Goal: Check status: Check status

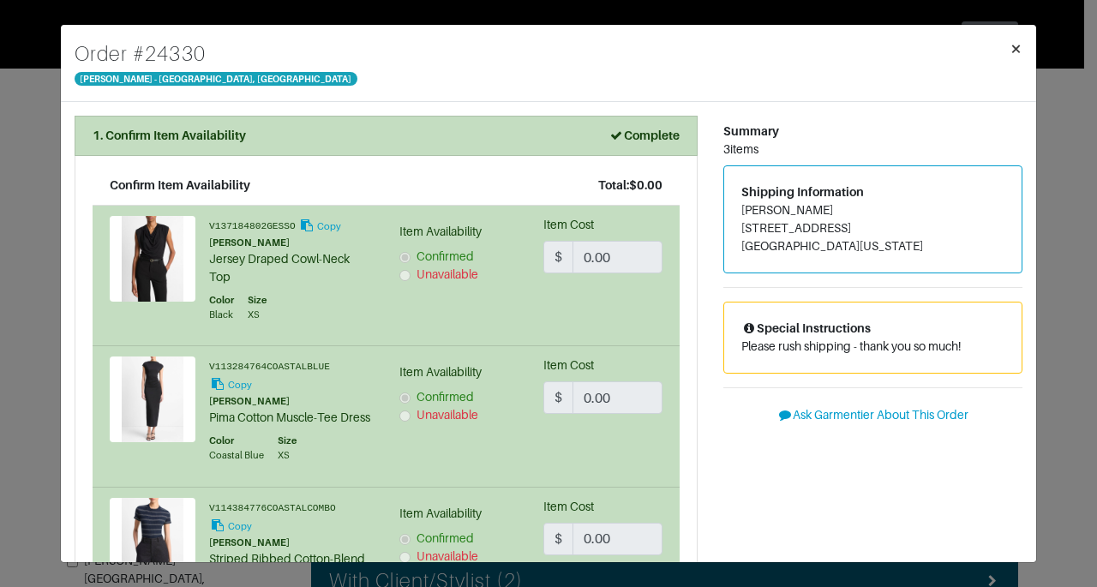
click at [1017, 41] on span "×" at bounding box center [1016, 48] width 13 height 23
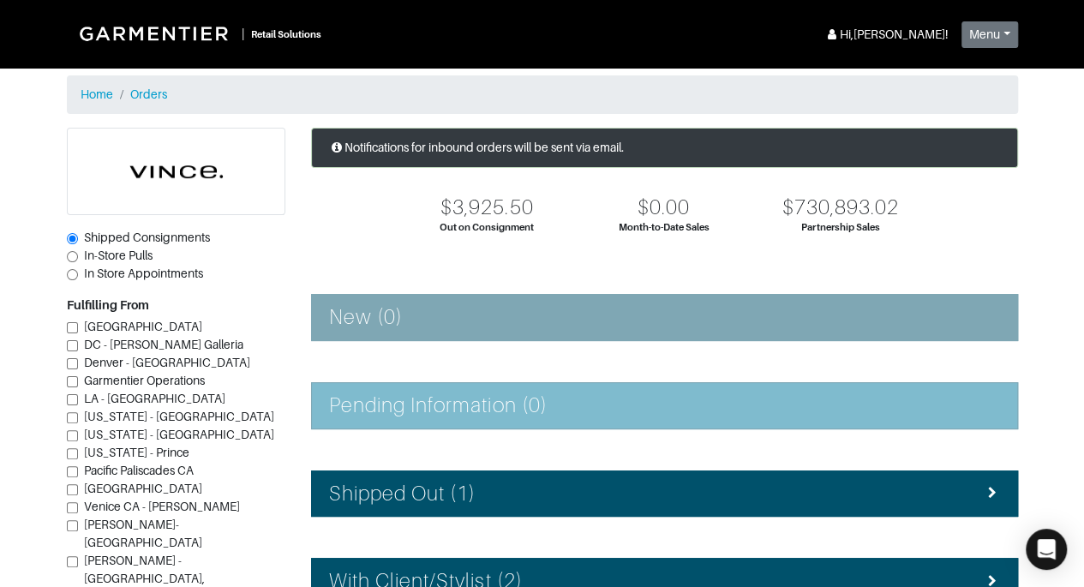
click at [1013, 382] on li "Pending Information (0)" at bounding box center [664, 405] width 707 height 47
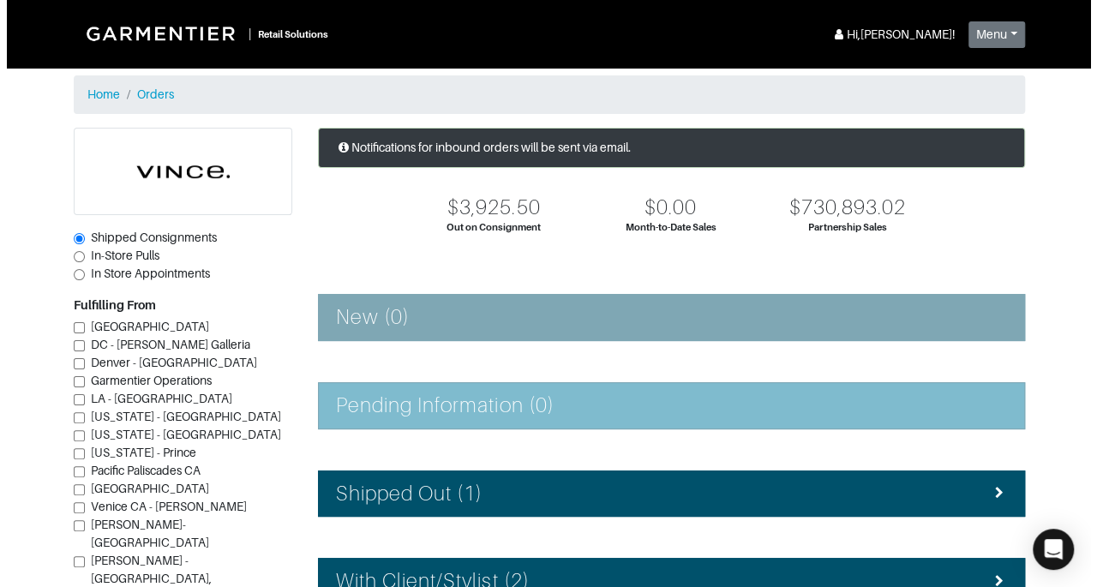
scroll to position [385, 0]
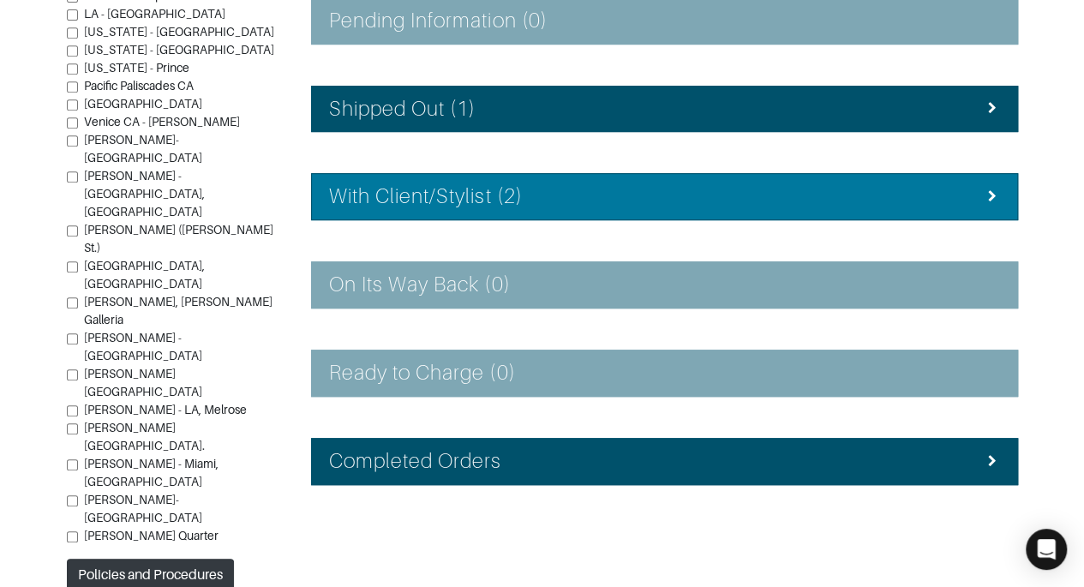
click at [806, 198] on div "With Client/Stylist (2)" at bounding box center [664, 196] width 671 height 25
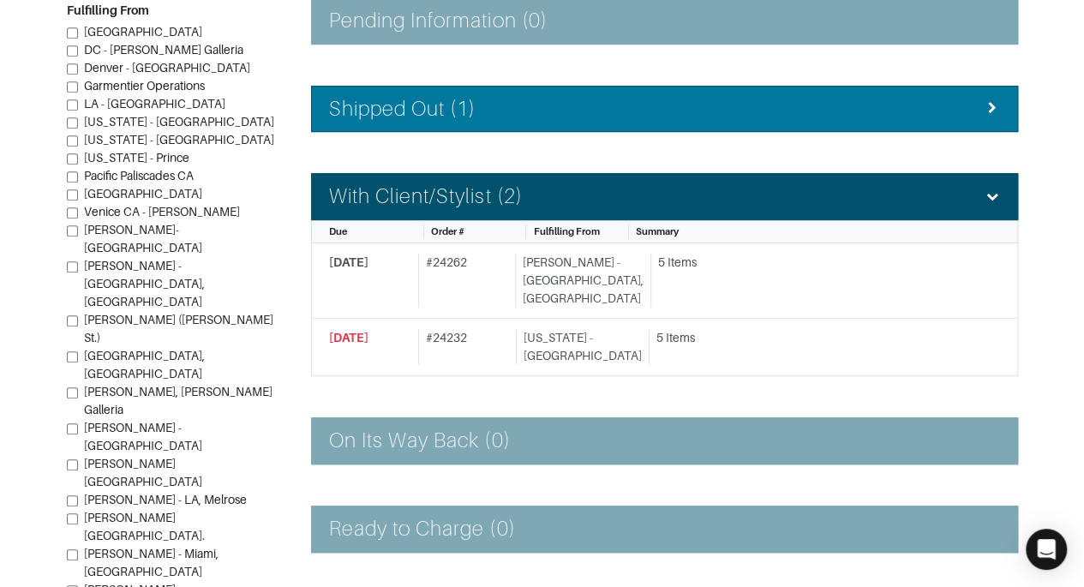
click at [821, 111] on div "Shipped Out (1)" at bounding box center [664, 109] width 671 height 25
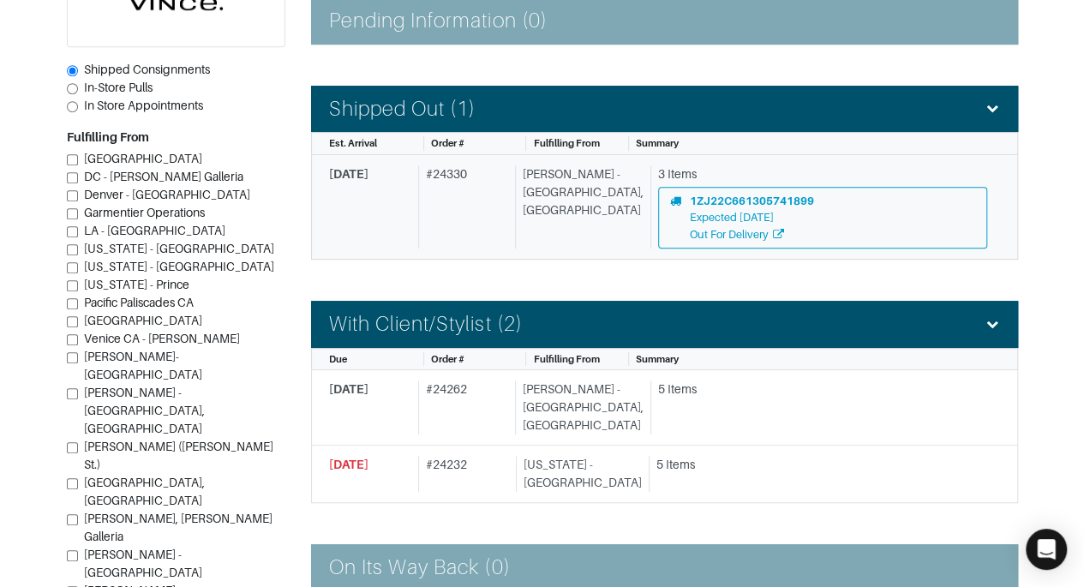
click at [825, 172] on div "3 Items" at bounding box center [822, 174] width 329 height 18
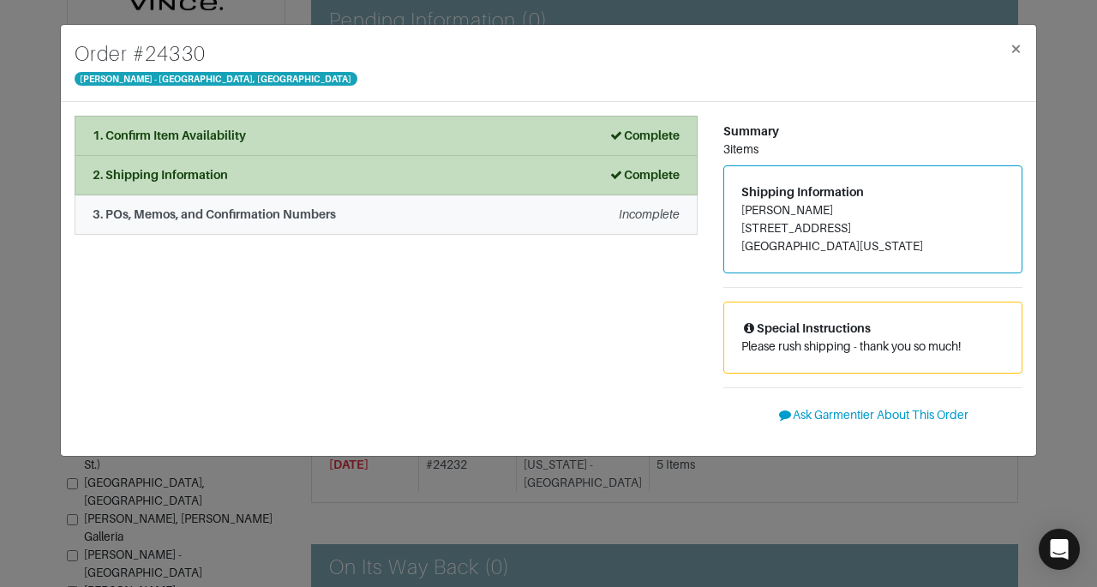
click at [331, 232] on li "3. POs, Memos, and Confirmation Numbers Incomplete" at bounding box center [386, 214] width 623 height 39
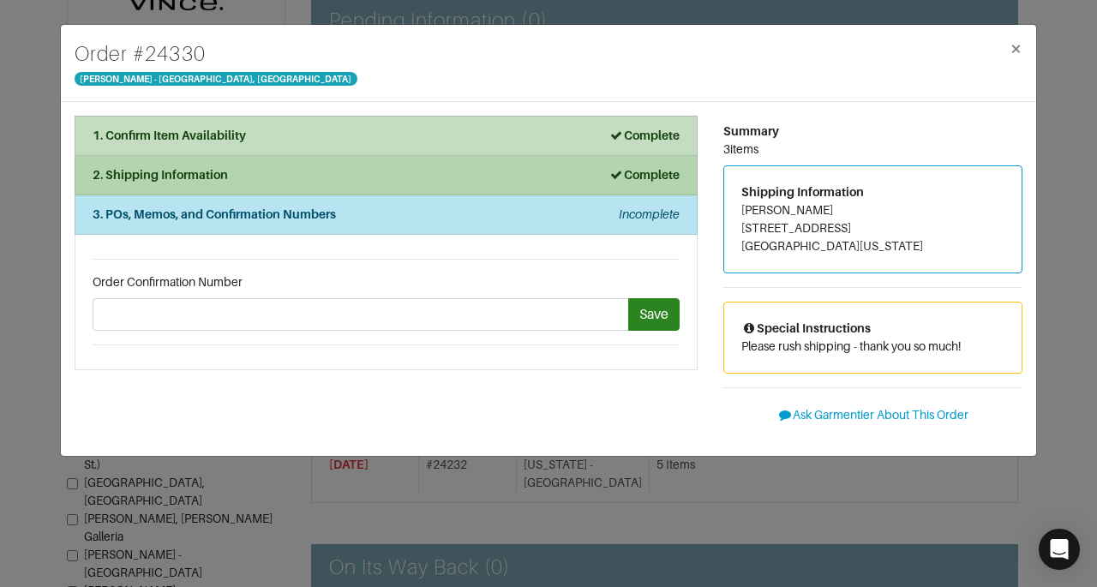
click at [619, 176] on icon at bounding box center [616, 175] width 15 height 12
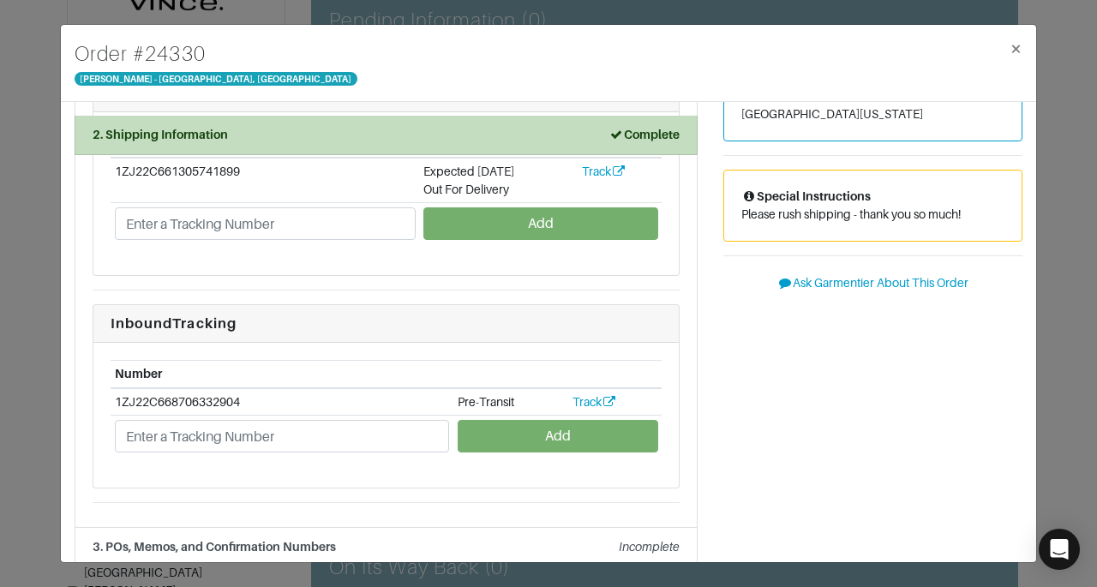
scroll to position [144, 0]
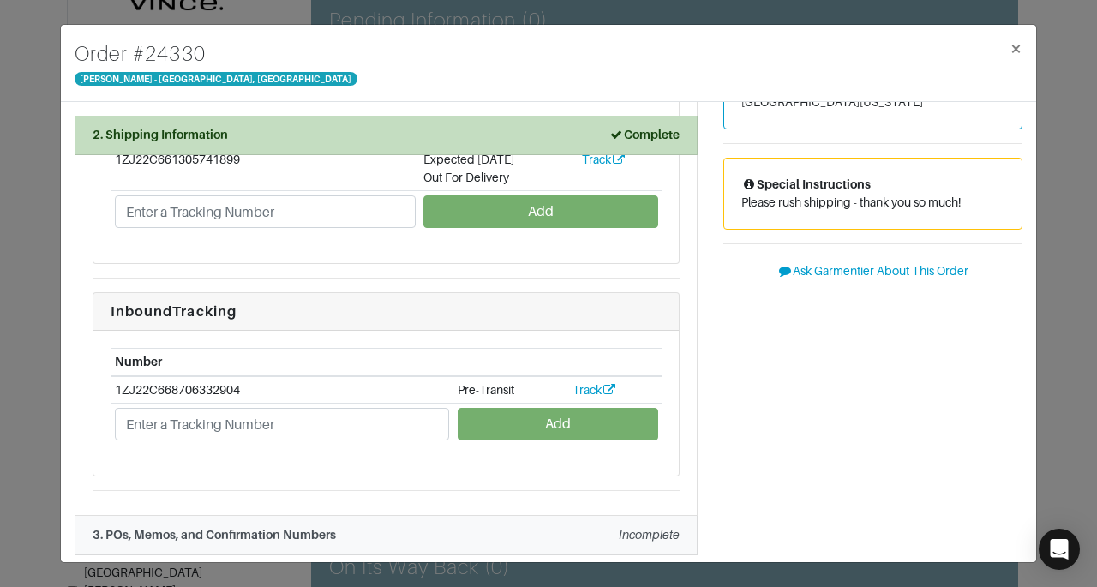
click at [430, 537] on div "3. POs, Memos, and Confirmation Numbers Incomplete" at bounding box center [386, 535] width 587 height 18
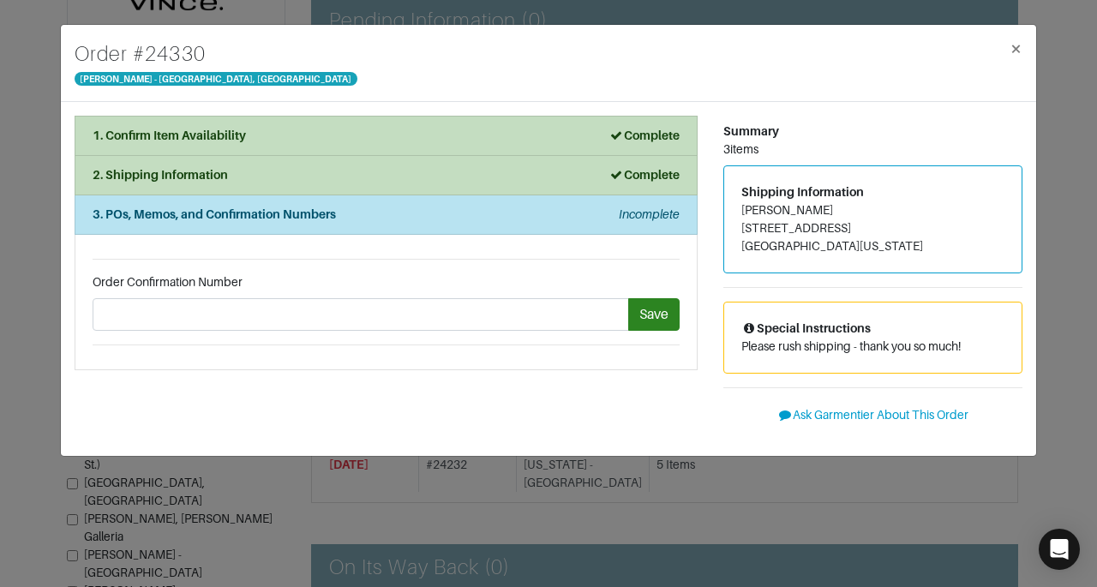
click at [550, 339] on li "Order Confirmation Number Save" at bounding box center [386, 302] width 623 height 135
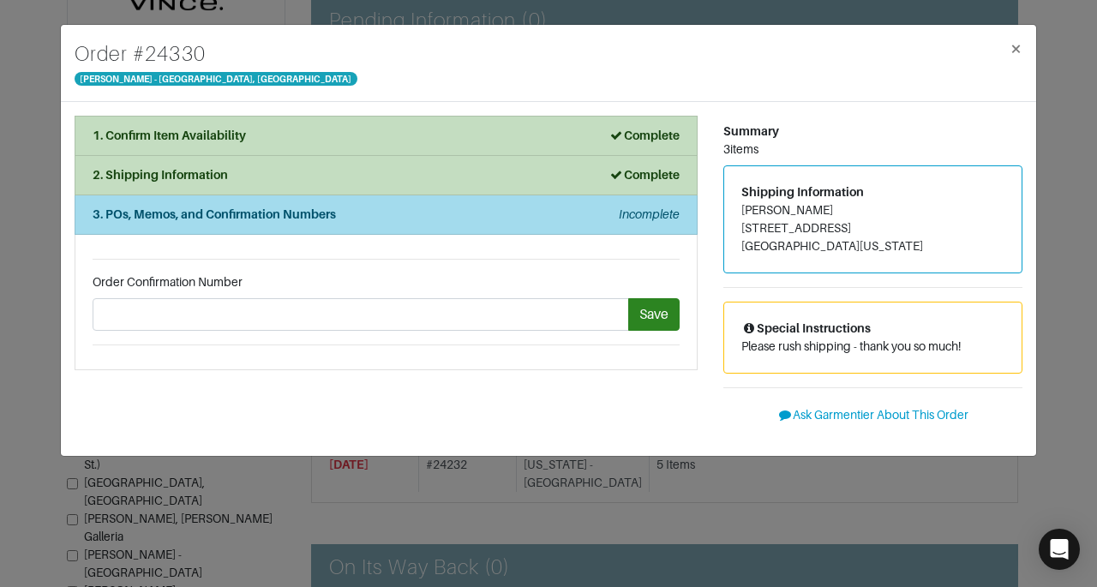
click at [358, 228] on li "3. POs, Memos, and Confirmation Numbers Incomplete" at bounding box center [386, 214] width 623 height 39
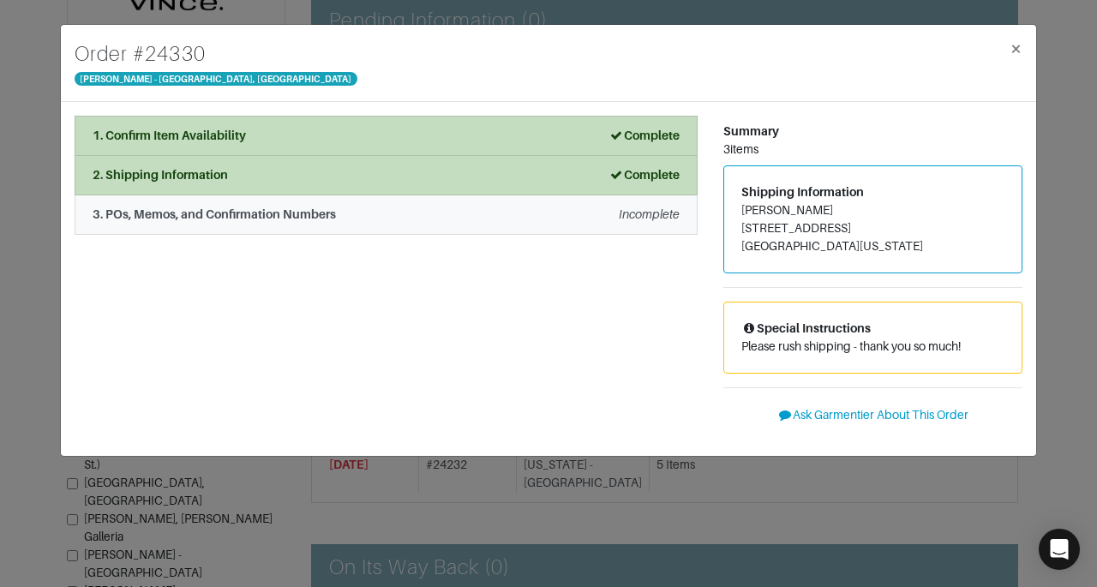
click at [358, 208] on div "3. POs, Memos, and Confirmation Numbers Incomplete" at bounding box center [386, 215] width 587 height 18
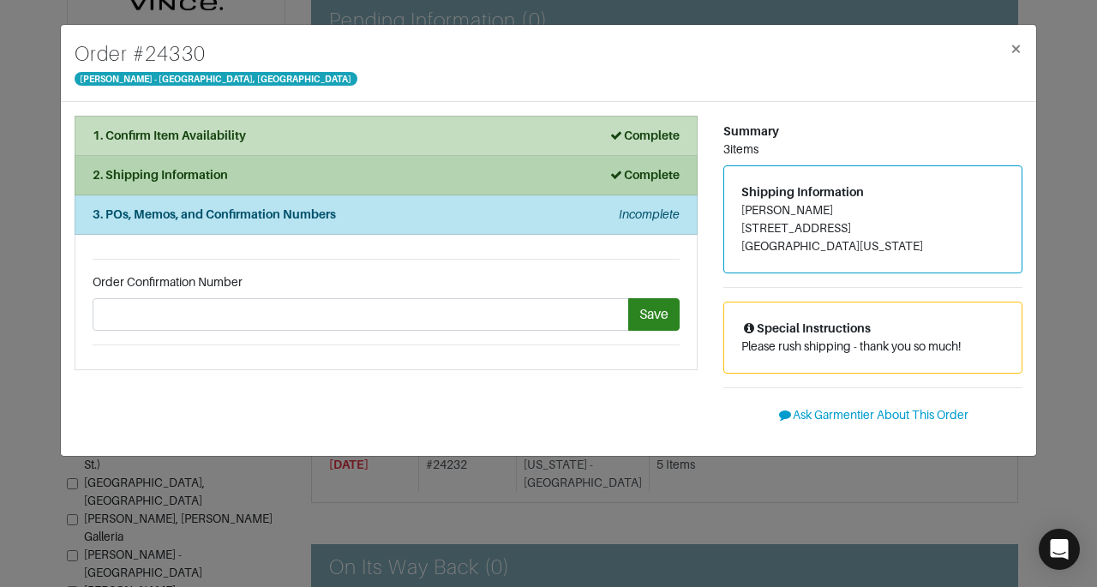
click at [326, 164] on li "2. Shipping Information Complete" at bounding box center [386, 175] width 623 height 39
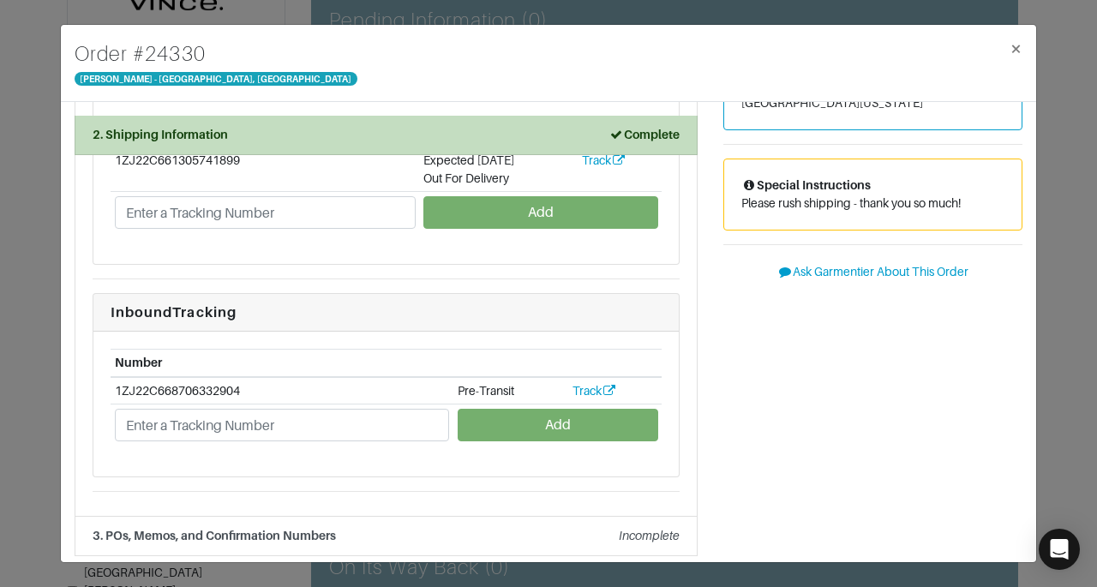
scroll to position [144, 0]
click at [473, 535] on div "3. POs, Memos, and Confirmation Numbers Incomplete" at bounding box center [386, 535] width 587 height 18
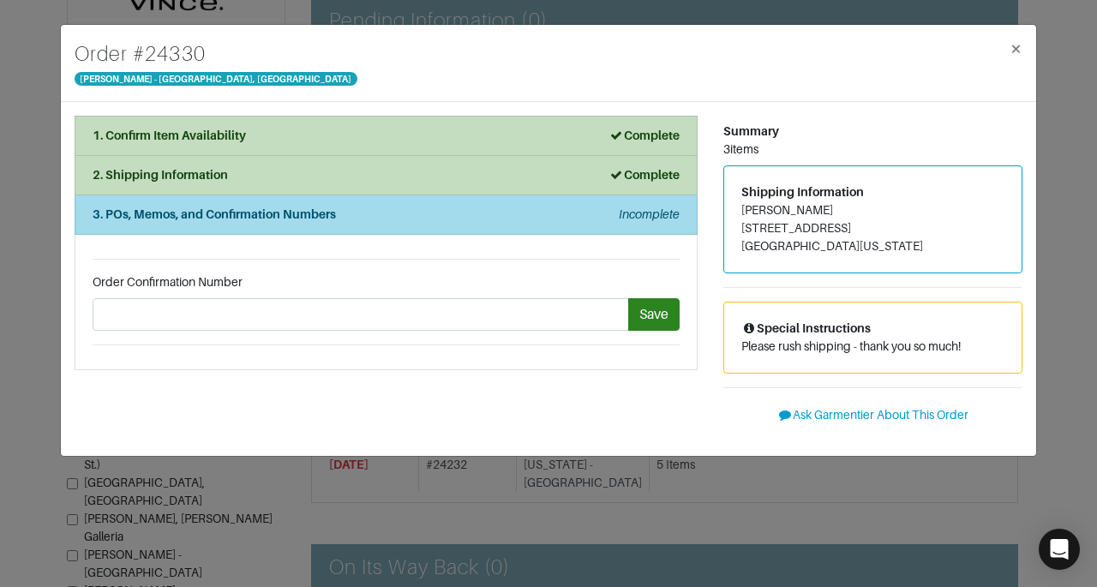
scroll to position [0, 0]
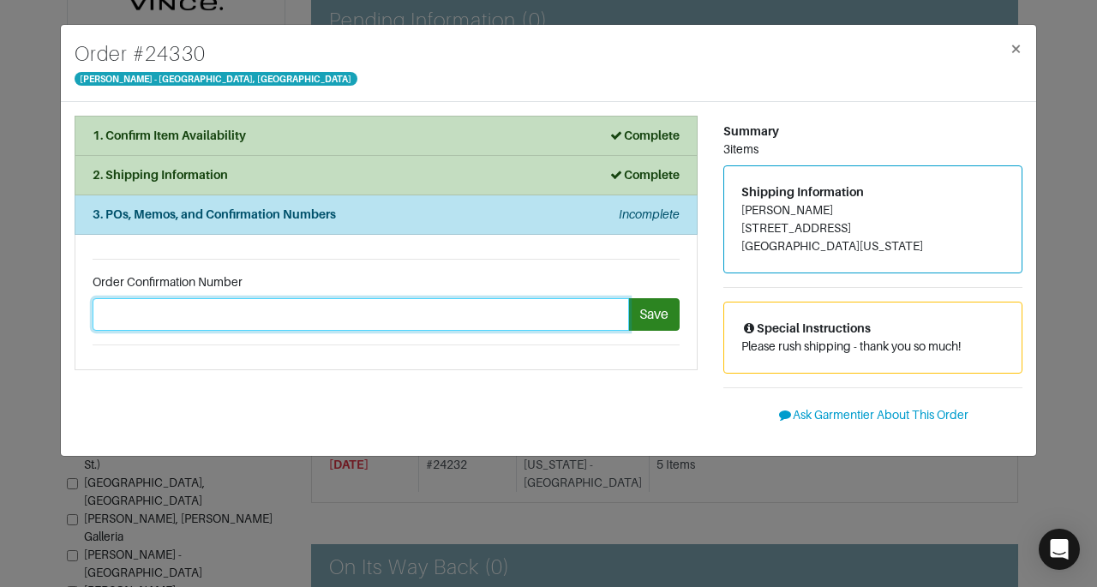
click at [578, 304] on input "text" at bounding box center [361, 314] width 537 height 33
